Goal: Task Accomplishment & Management: Manage account settings

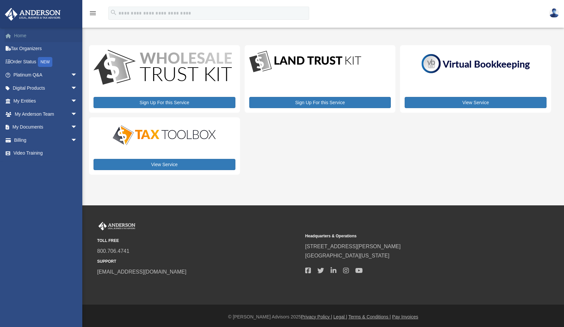
click at [19, 34] on link "Home" at bounding box center [46, 35] width 83 height 13
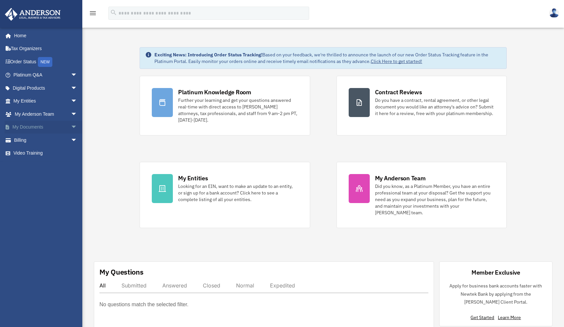
click at [25, 125] on link "My Documents arrow_drop_down" at bounding box center [46, 127] width 83 height 13
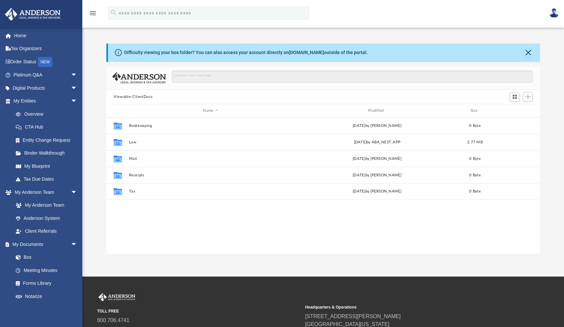
scroll to position [145, 429]
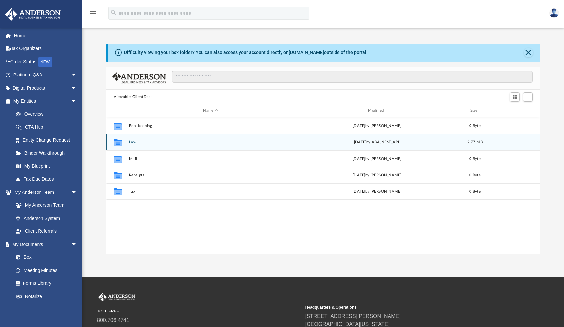
click at [144, 141] on button "Law" at bounding box center [211, 142] width 164 height 4
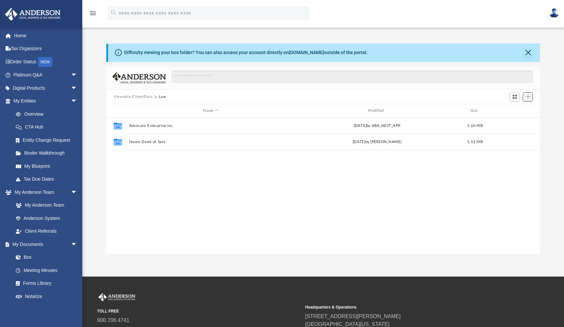
click at [528, 97] on span "Add" at bounding box center [528, 97] width 6 height 6
click at [513, 111] on li "Upload" at bounding box center [518, 109] width 21 height 7
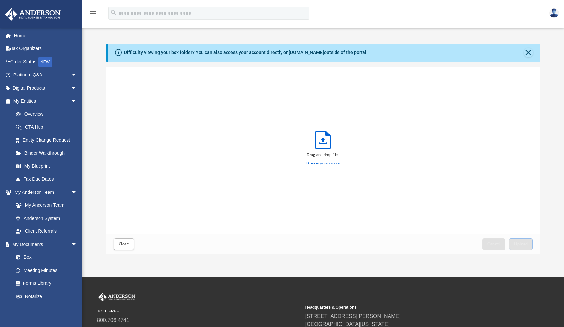
scroll to position [162, 429]
click at [325, 161] on label "Browse your device" at bounding box center [323, 163] width 34 height 6
click at [0, 0] on input "Browse your device" at bounding box center [0, 0] width 0 height 0
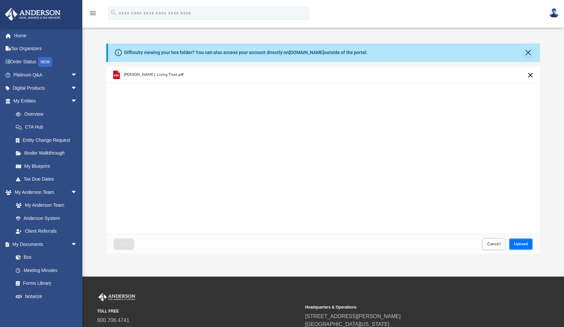
click at [522, 243] on span "Upload" at bounding box center [521, 244] width 14 height 4
click at [125, 244] on span "Close" at bounding box center [124, 244] width 11 height 4
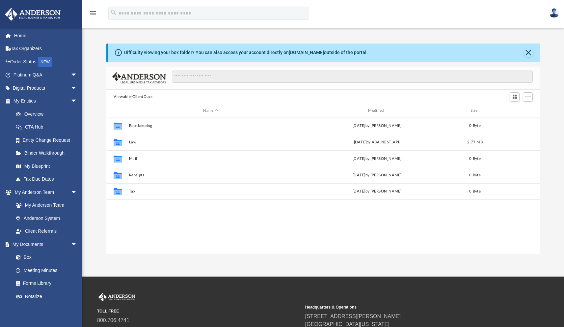
scroll to position [145, 429]
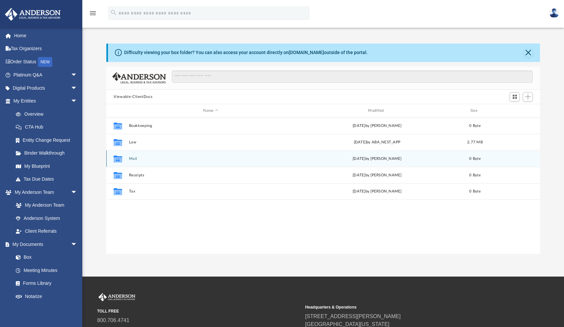
click at [149, 156] on div "Collaborated Folder Mail [DATE] by [PERSON_NAME] 0 Byte" at bounding box center [323, 158] width 434 height 16
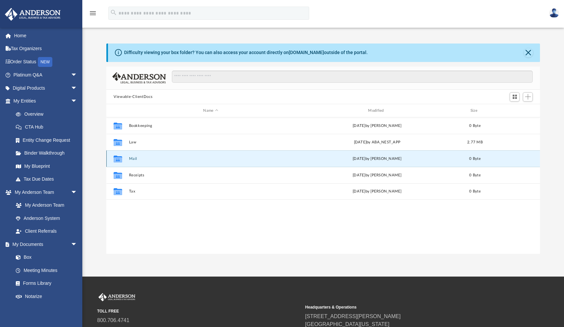
click at [133, 157] on button "Mail" at bounding box center [211, 158] width 164 height 4
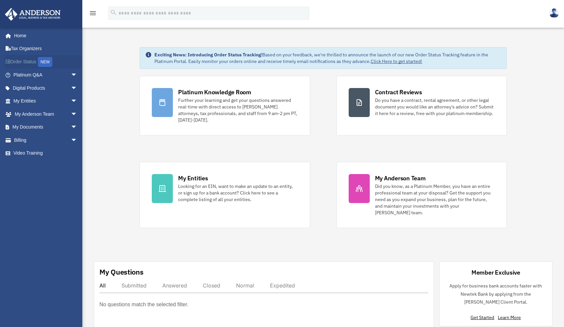
click at [27, 60] on link "Order Status NEW" at bounding box center [46, 62] width 83 height 14
click at [51, 65] on div "NEW" at bounding box center [45, 62] width 14 height 10
